Goal: Task Accomplishment & Management: Manage account settings

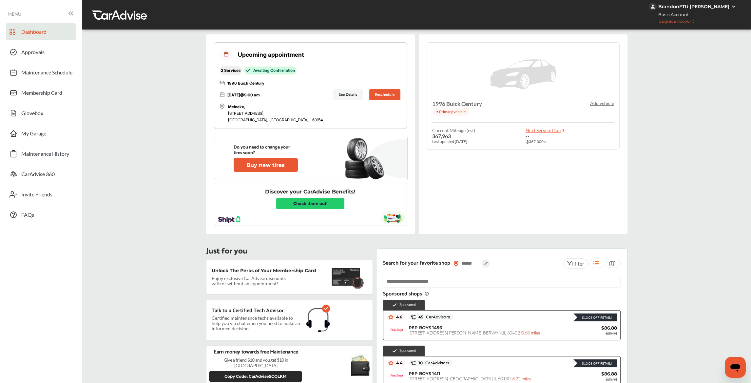
click at [379, 95] on button "Reschedule" at bounding box center [384, 94] width 31 height 11
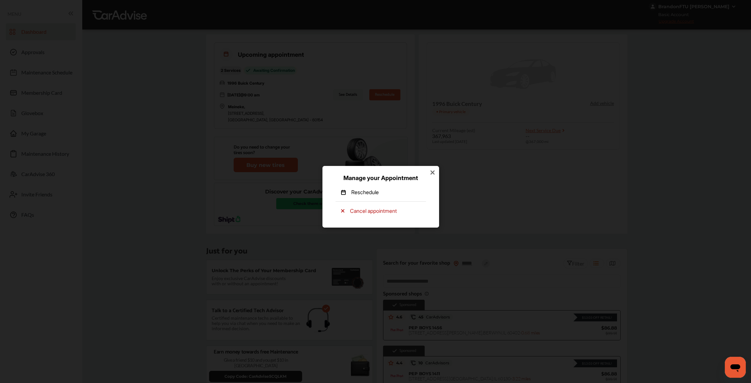
click at [364, 193] on p "Reschedule" at bounding box center [365, 191] width 28 height 7
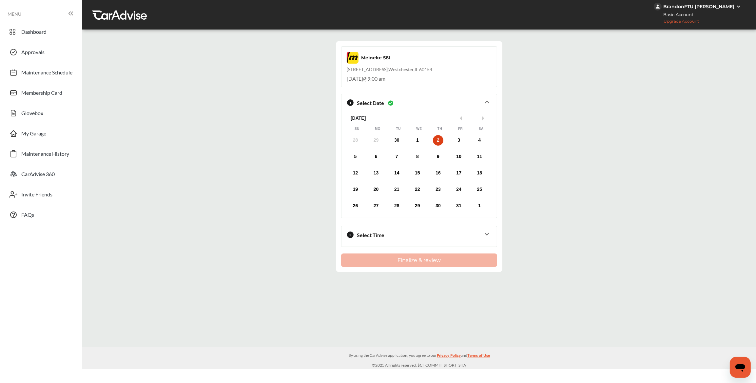
click at [438, 139] on div "2" at bounding box center [438, 140] width 10 height 10
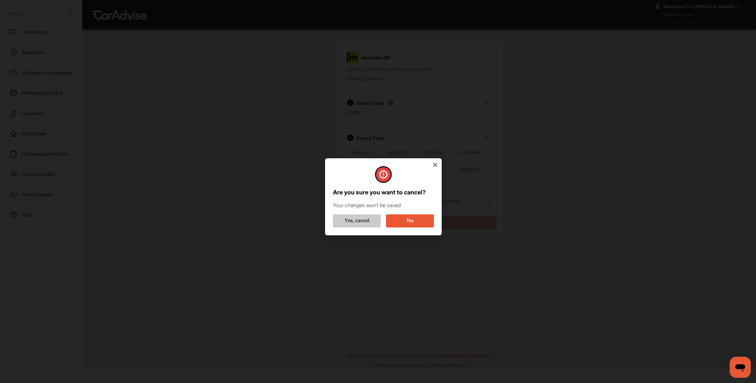
click at [354, 218] on button "Yes, cancel" at bounding box center [357, 220] width 48 height 13
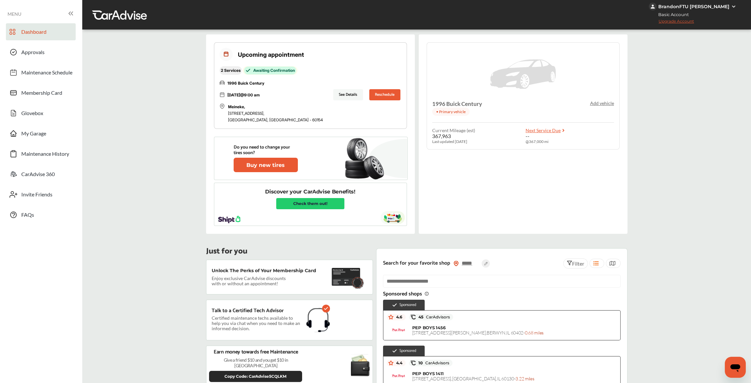
click at [337, 92] on button "See Details" at bounding box center [348, 94] width 30 height 11
